Goal: Book appointment/travel/reservation

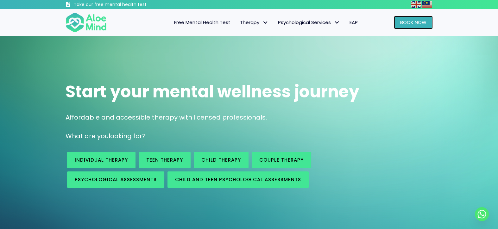
click at [398, 21] on link "Book Now" at bounding box center [413, 22] width 39 height 13
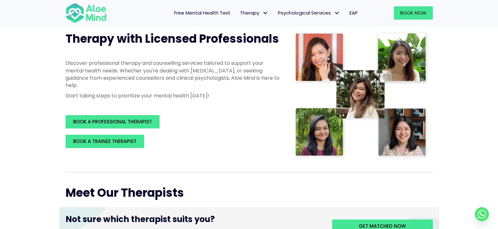
scroll to position [95, 0]
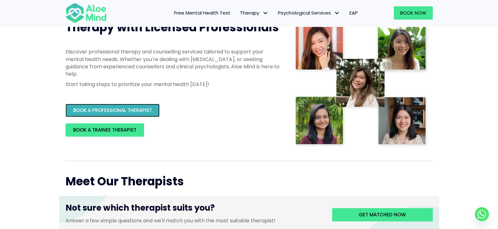
click at [148, 110] on span "BOOK A PROFESSIONAL THERAPIST" at bounding box center [112, 110] width 79 height 7
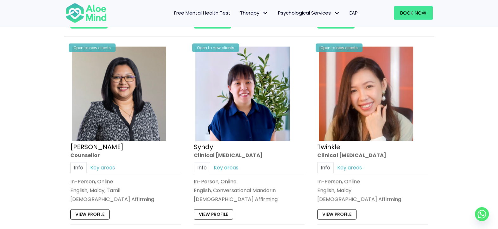
scroll to position [1551, 0]
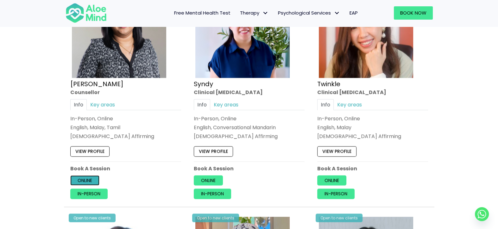
click at [90, 179] on link "Online" at bounding box center [84, 180] width 29 height 10
click at [102, 99] on link "Key areas" at bounding box center [103, 104] width 32 height 11
